Goal: Find contact information: Find contact information

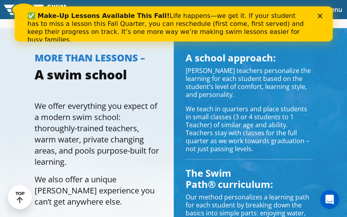
click at [320, 16] on polygon "Close" at bounding box center [320, 16] width 5 height 5
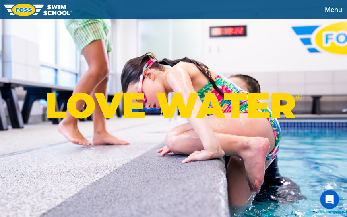
click at [333, 9] on span "Menu" at bounding box center [334, 9] width 18 height 9
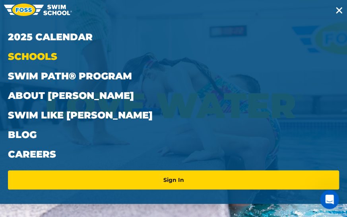
click at [46, 59] on link "Schools" at bounding box center [174, 57] width 332 height 20
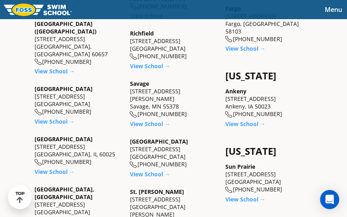
scroll to position [464, 0]
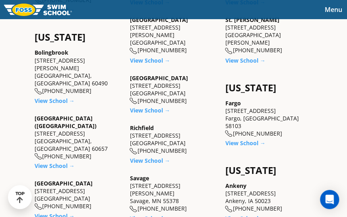
drag, startPoint x: 188, startPoint y: 116, endPoint x: 129, endPoint y: 114, distance: 58.9
click at [129, 114] on div "[US_STATE] [GEOGRAPHIC_DATA] [STREET_ADDRESS][PERSON_NAME] [PHONE_NUMBER] View …" at bounding box center [174, 171] width 96 height 769
copy div "[STREET_ADDRESS]"
click at [192, 126] on div "Richfield [STREET_ADDRESS] [PHONE_NUMBER]" at bounding box center [174, 138] width 88 height 31
drag, startPoint x: 173, startPoint y: 121, endPoint x: 166, endPoint y: 122, distance: 6.9
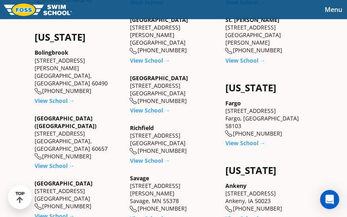
click at [166, 123] on div "Richfield [STREET_ADDRESS] [PHONE_NUMBER]" at bounding box center [174, 138] width 88 height 31
copy div "55423"
click at [215, 156] on div "View School →" at bounding box center [174, 160] width 88 height 8
drag, startPoint x: 189, startPoint y: 132, endPoint x: 152, endPoint y: 130, distance: 36.7
click at [152, 130] on div "Richfield [STREET_ADDRESS] [PHONE_NUMBER]" at bounding box center [174, 138] width 88 height 31
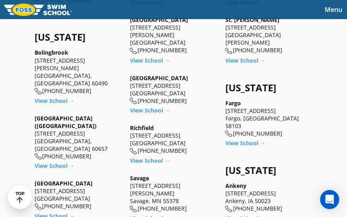
copy div "592-3677"
click at [211, 106] on div "View School →" at bounding box center [174, 110] width 88 height 8
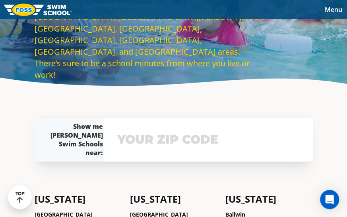
scroll to position [0, 0]
